Goal: Information Seeking & Learning: Learn about a topic

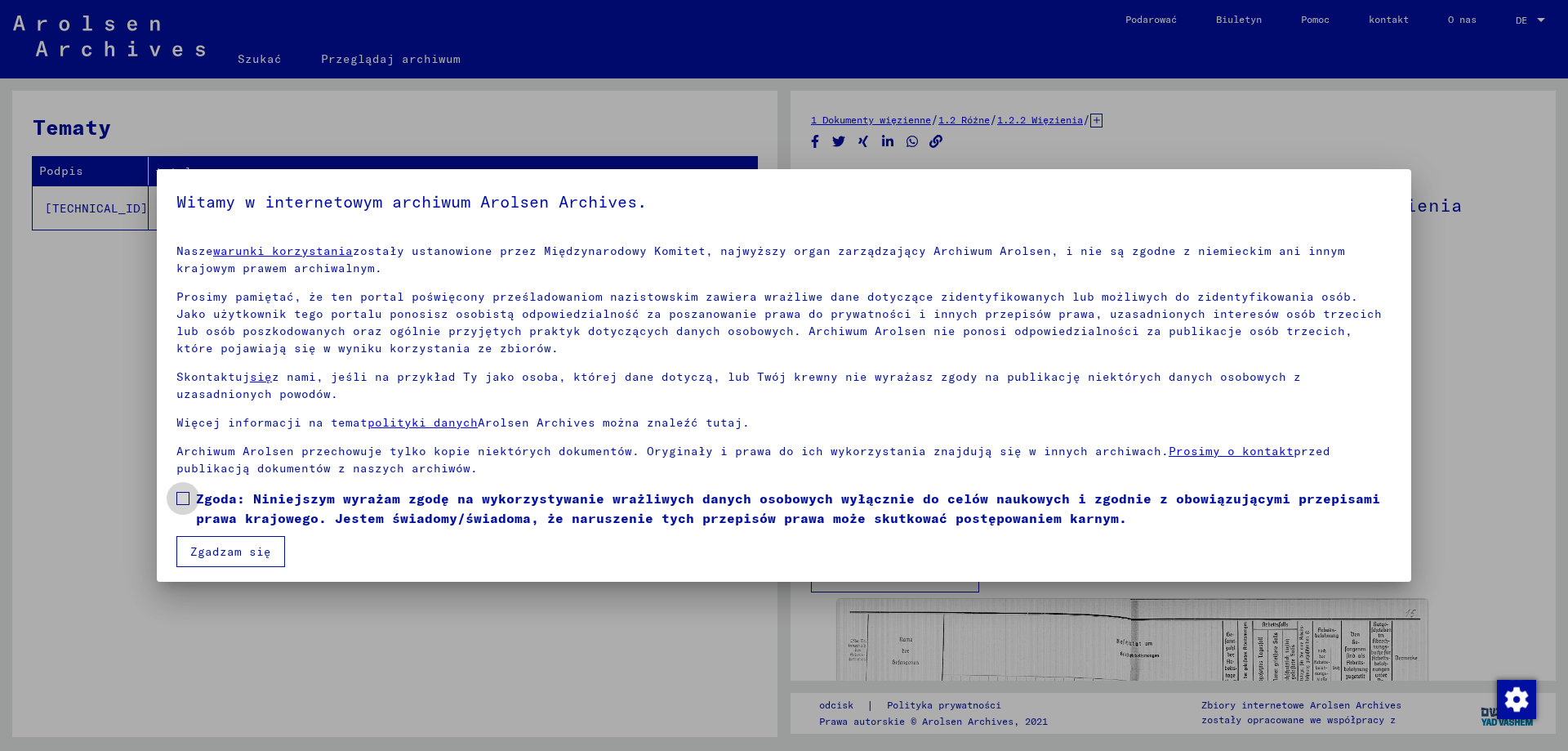
click at [191, 497] on label "Zgoda: Niniejszym wyrażam zgodę na wykorzystywanie wrażliwych danych osobowych …" at bounding box center [784, 508] width 1216 height 39
click at [210, 561] on button "Zgadzam się" at bounding box center [231, 551] width 109 height 31
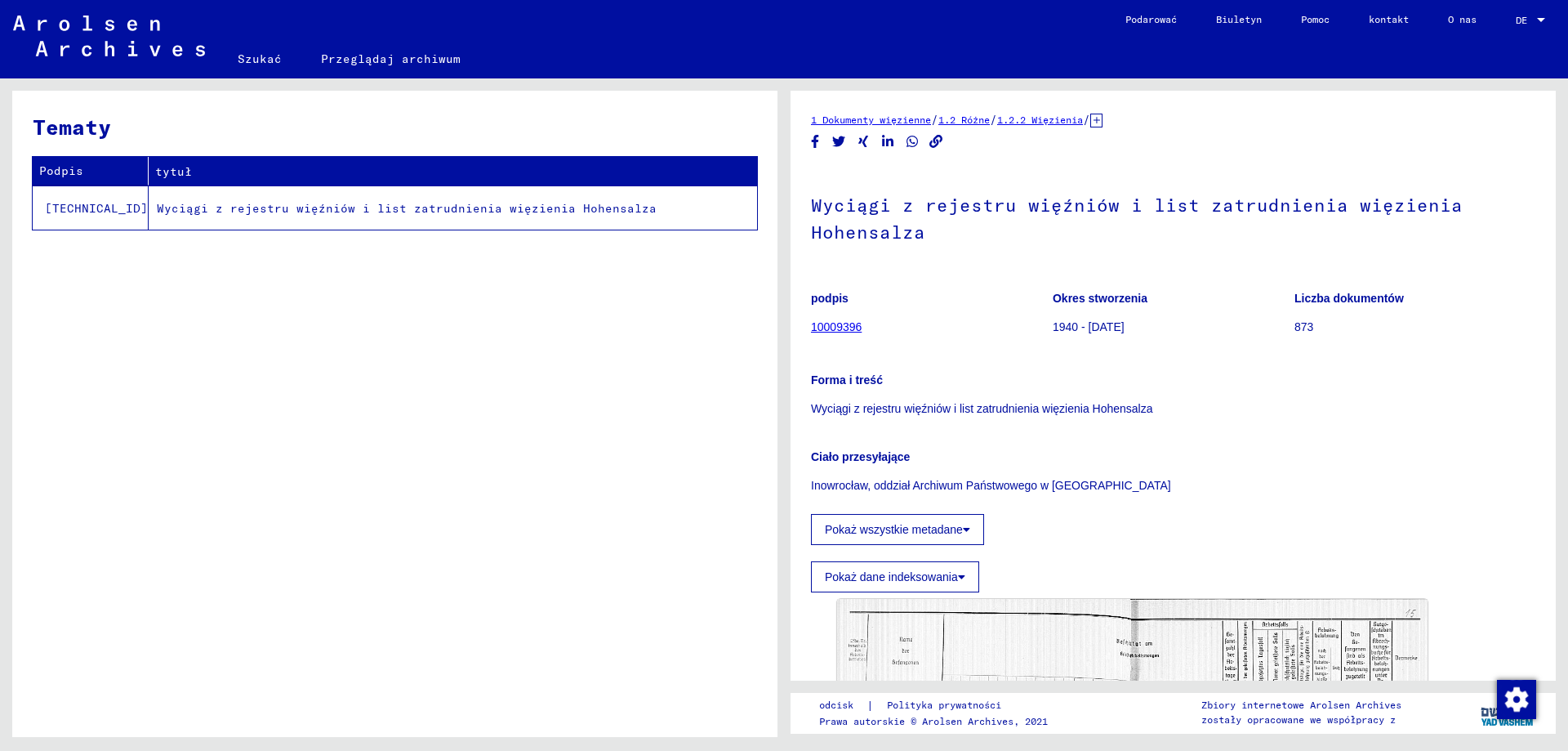
click at [317, 209] on font "Wyciągi z rejestru więźniów i list zatrudnienia więzienia Hohensalza" at bounding box center [407, 208] width 500 height 14
click at [319, 206] on font "Wyciągi z rejestru więźniów i list zatrudnienia więzienia Hohensalza" at bounding box center [407, 208] width 500 height 14
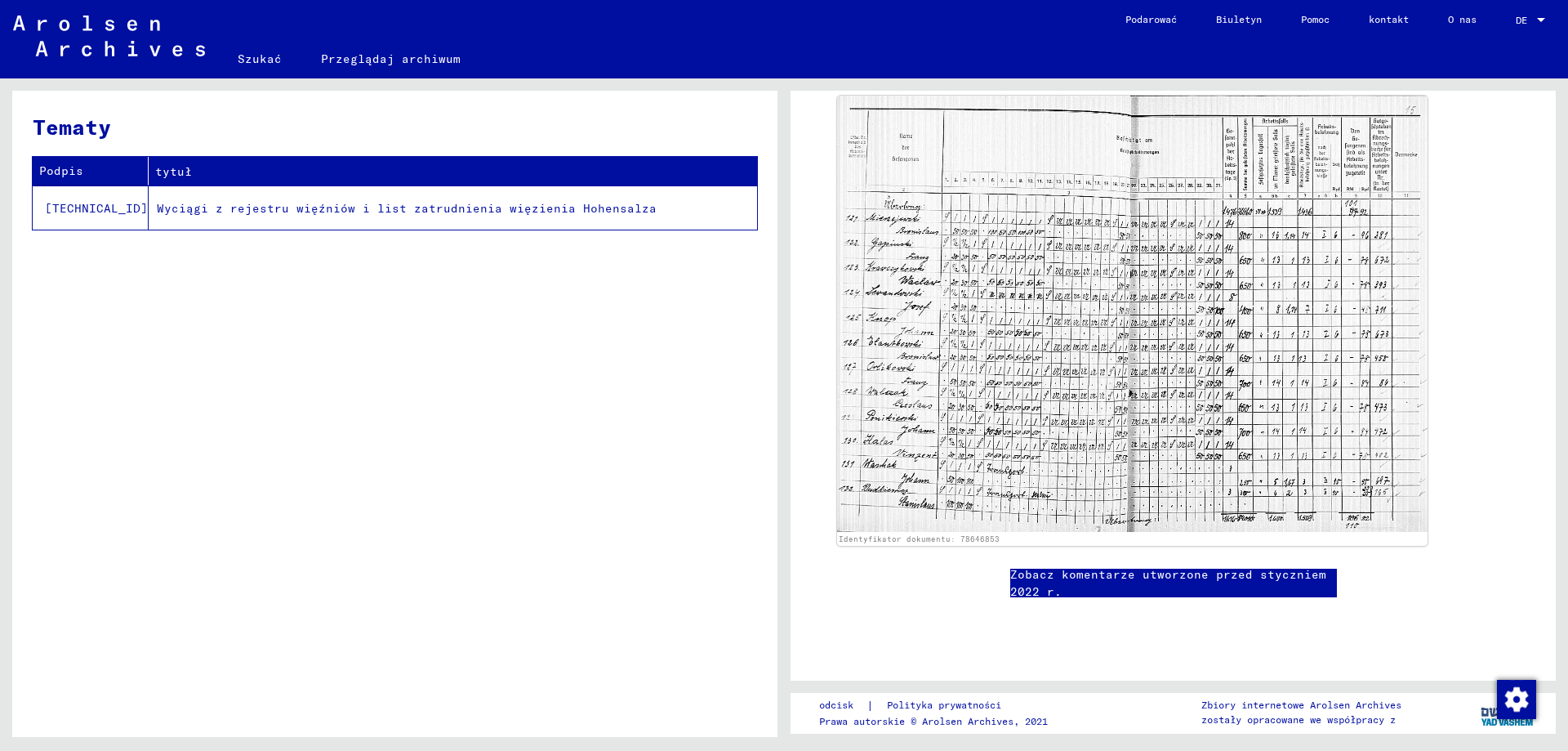
scroll to position [558, 0]
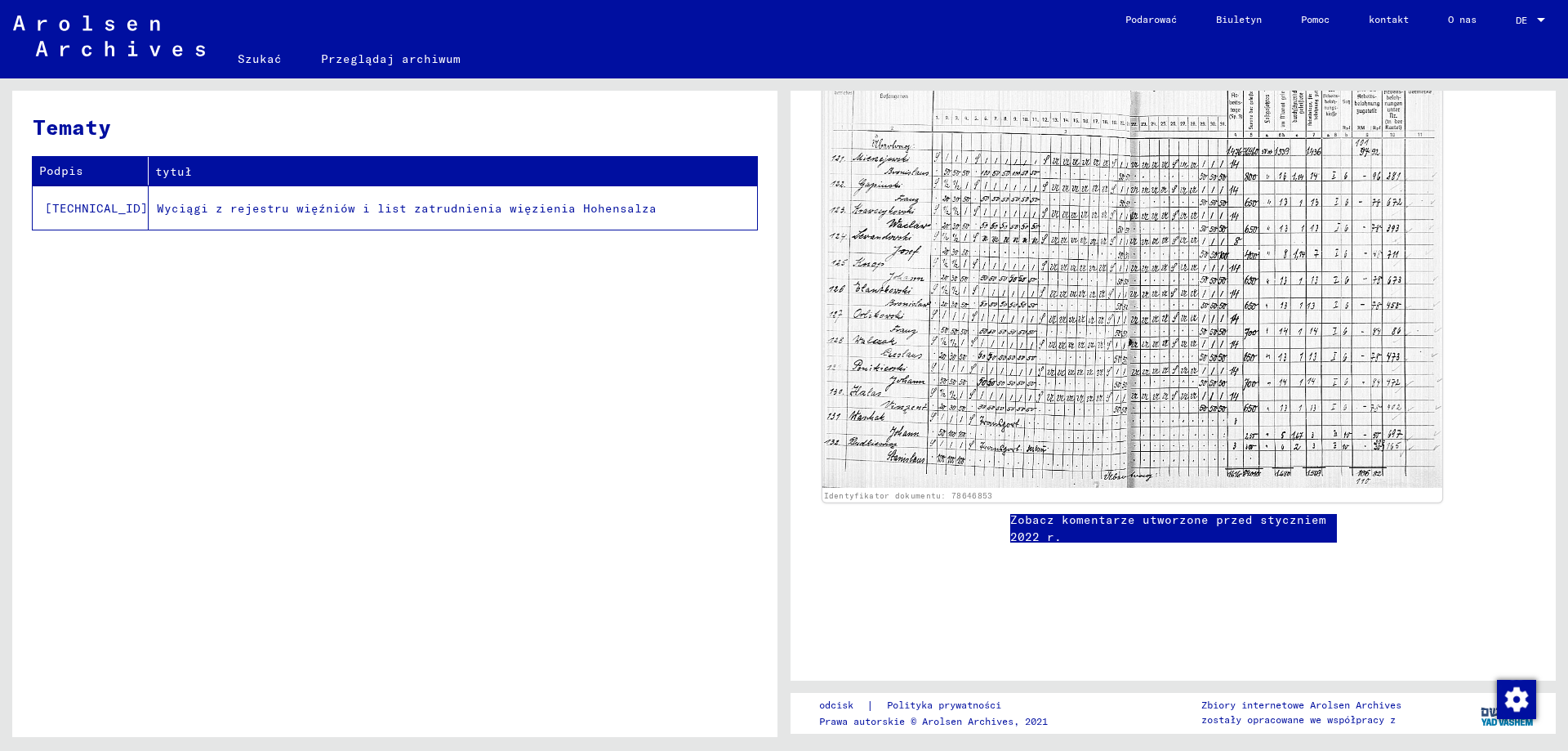
click at [1073, 262] on img at bounding box center [1132, 258] width 620 height 458
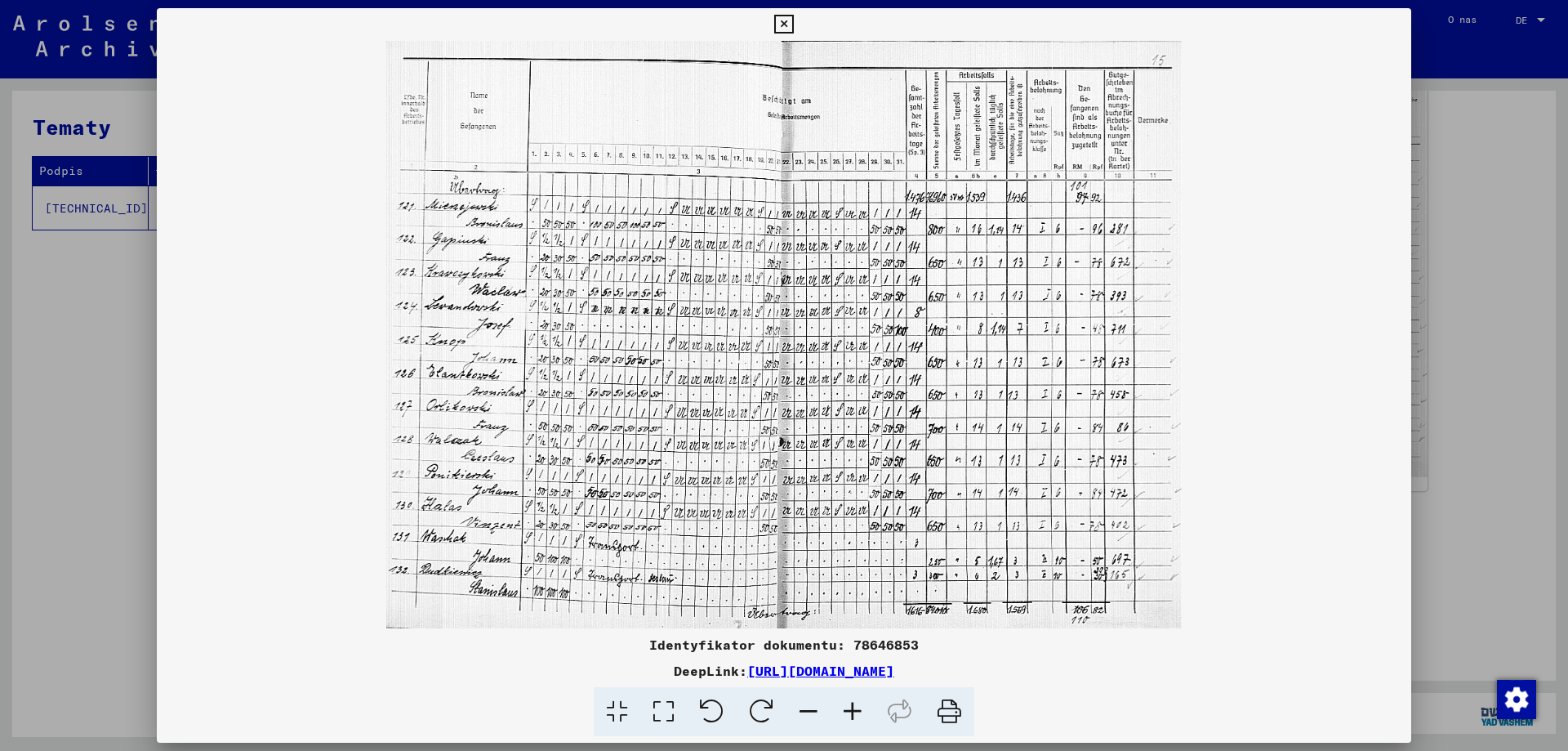
click at [854, 703] on icon at bounding box center [853, 712] width 44 height 50
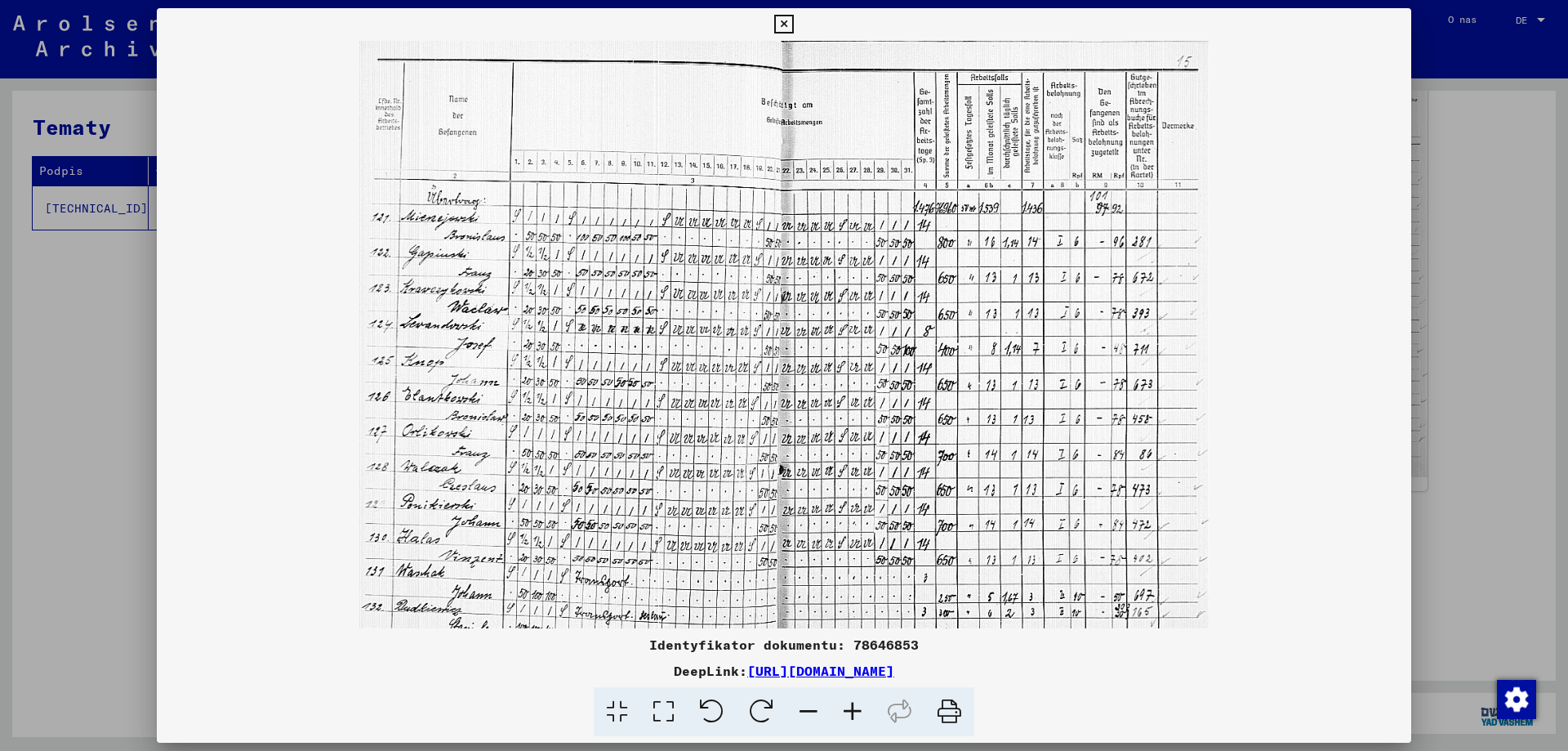
click at [854, 703] on icon at bounding box center [853, 712] width 44 height 50
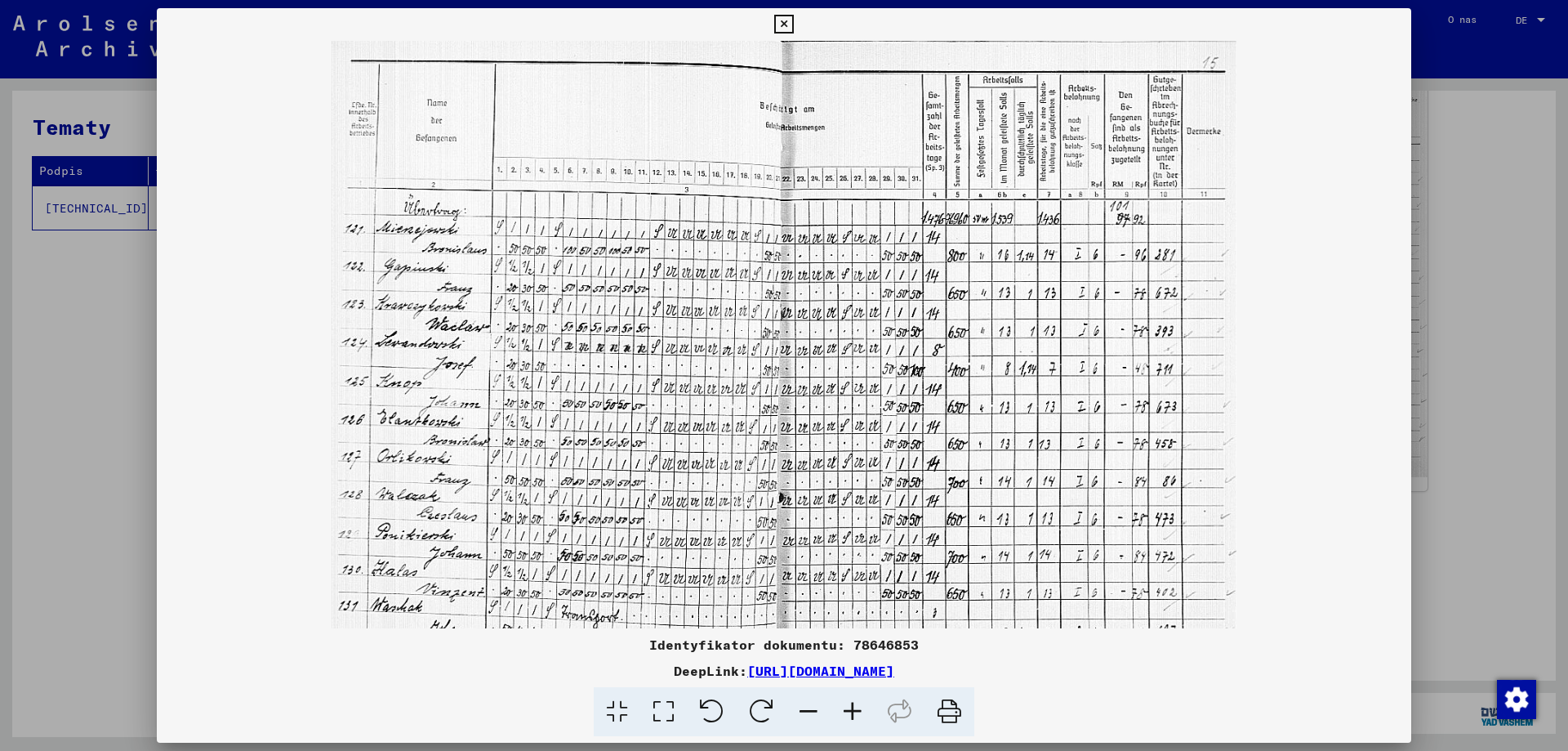
click at [854, 703] on icon at bounding box center [853, 712] width 44 height 50
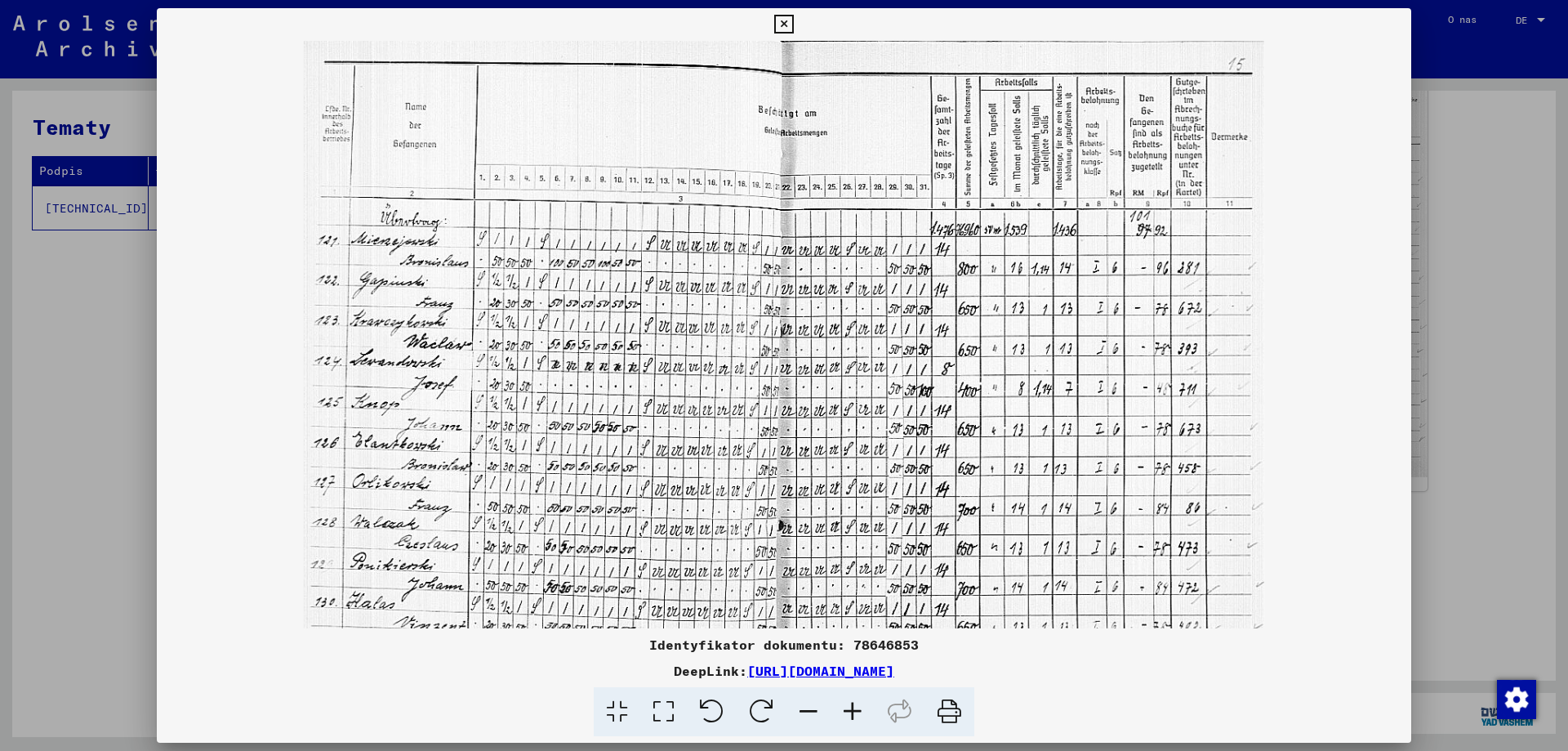
click at [854, 703] on icon at bounding box center [853, 712] width 44 height 50
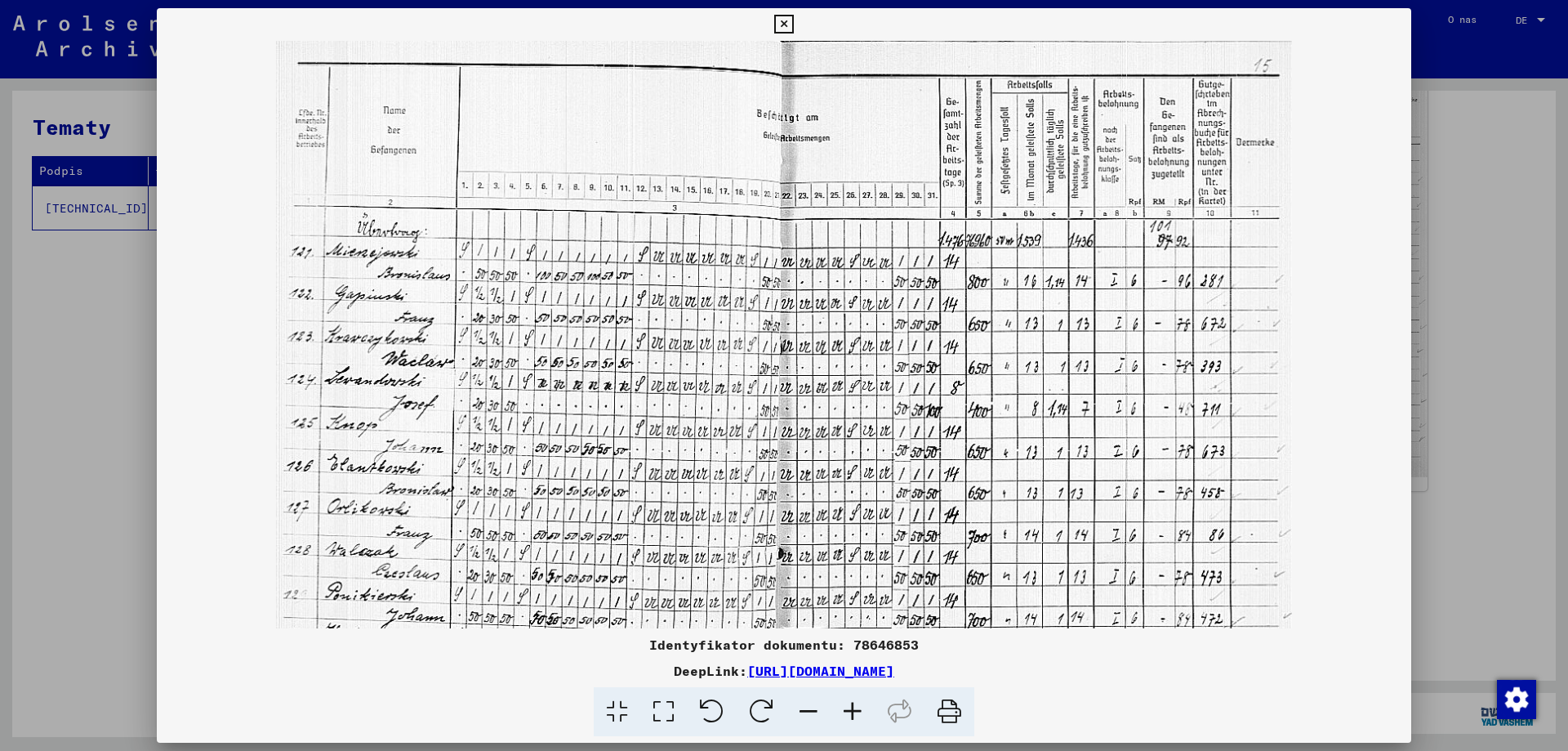
click at [788, 18] on icon at bounding box center [784, 24] width 19 height 20
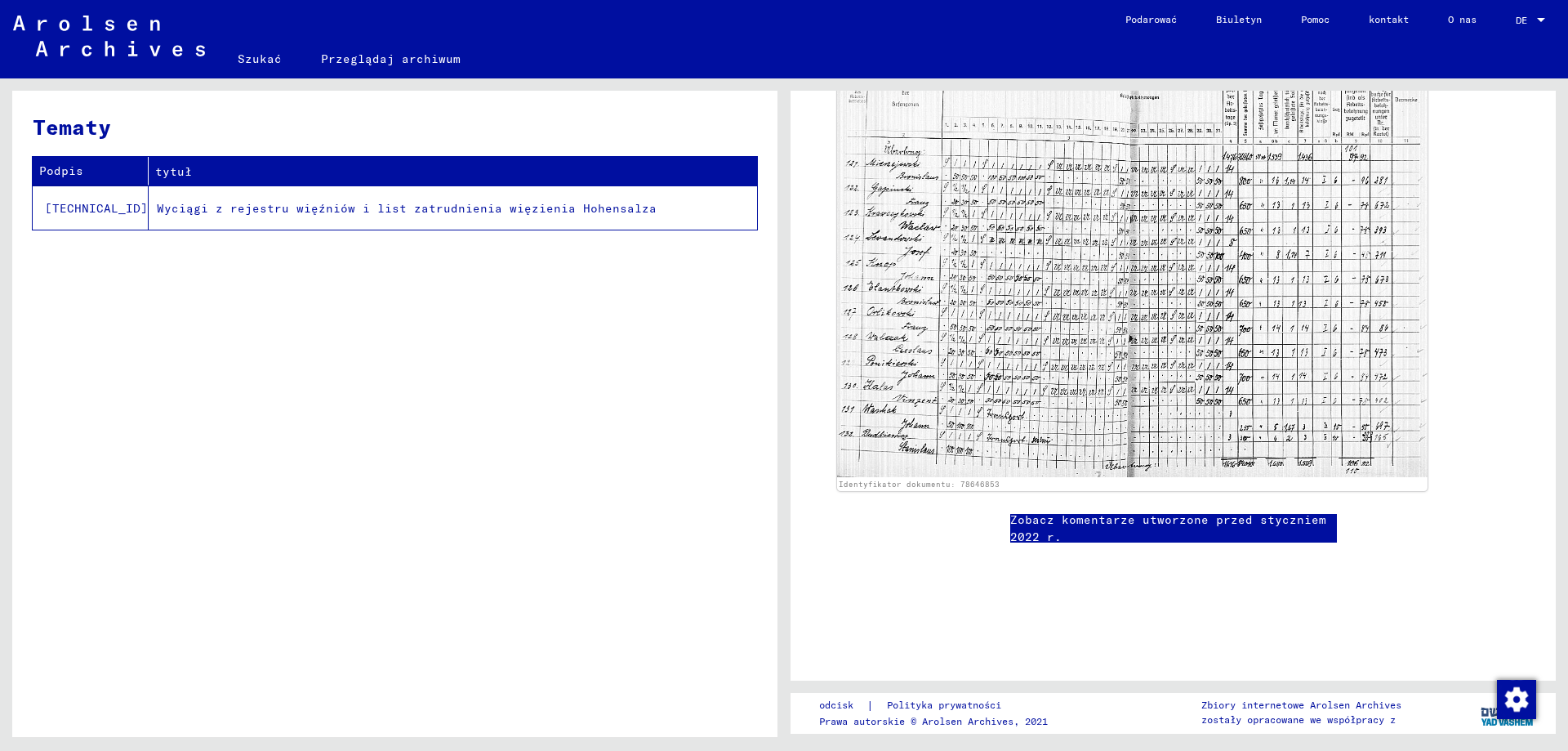
scroll to position [747, 0]
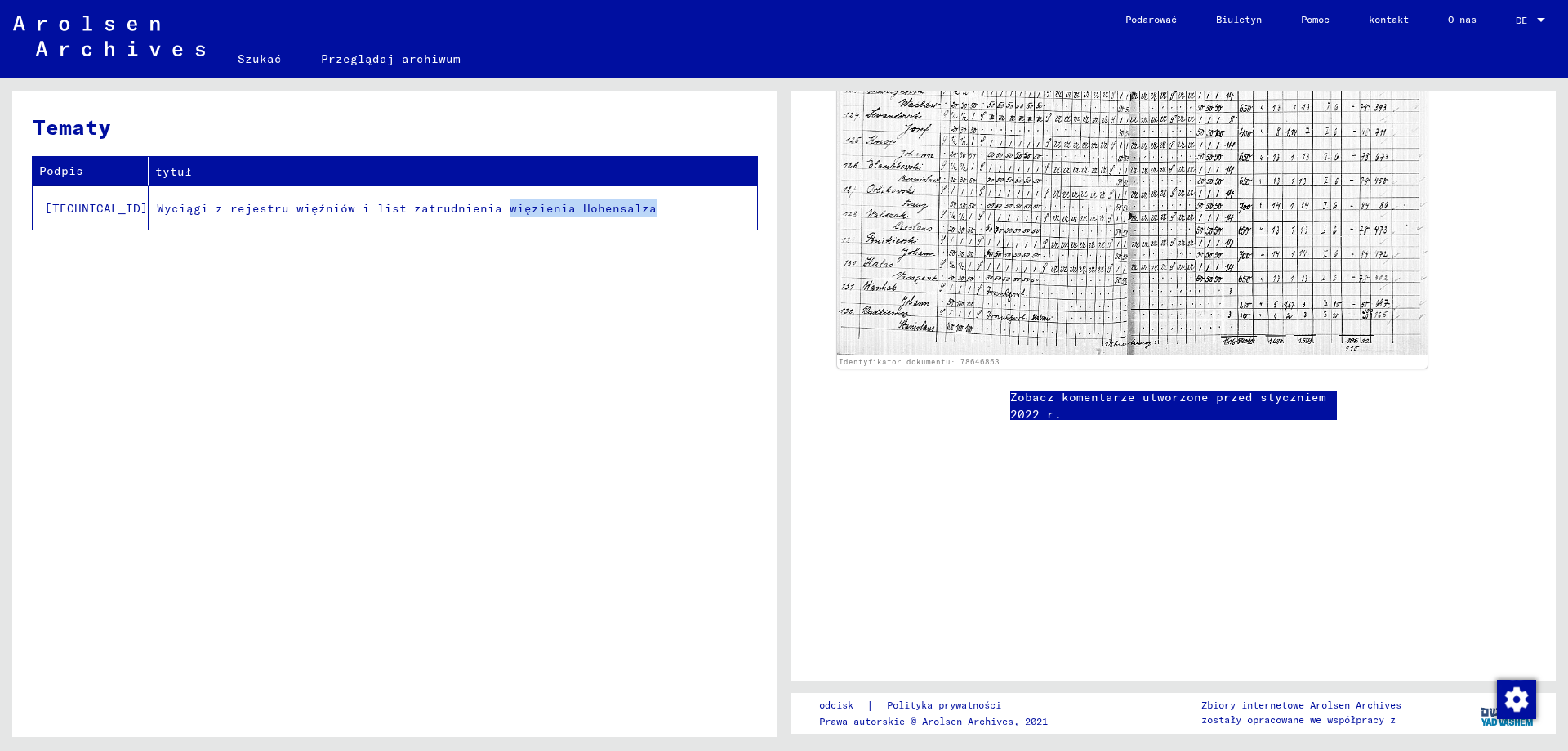
drag, startPoint x: 610, startPoint y: 213, endPoint x: 456, endPoint y: 216, distance: 154.0
click at [456, 216] on td "Wyciągi z rejestru więźniów i list zatrudnienia więzienia Hohensalza" at bounding box center [452, 208] width 609 height 44
copy font "więzienia Hohensalza"
